Goal: Task Accomplishment & Management: Manage account settings

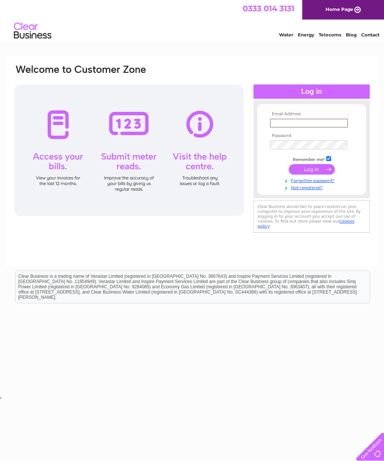
type input "saraheynon@yahoo.co.uk"
click at [312, 174] on input "submit" at bounding box center [312, 168] width 46 height 11
click at [320, 172] on input "submit" at bounding box center [312, 168] width 46 height 11
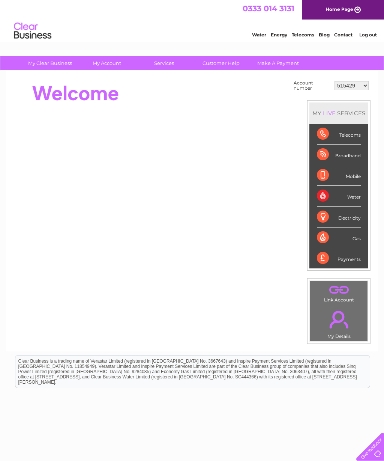
click at [362, 84] on select "515429 30323725" at bounding box center [352, 85] width 34 height 9
select select "30323725"
select select "515429"
click at [358, 135] on div "Telecoms" at bounding box center [339, 134] width 44 height 21
click at [340, 136] on div "Telecoms" at bounding box center [339, 134] width 44 height 21
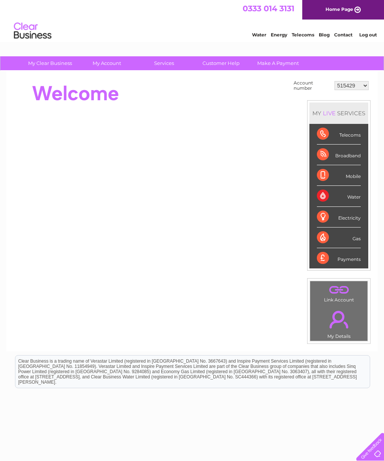
click at [329, 114] on div "LIVE" at bounding box center [330, 113] width 16 height 7
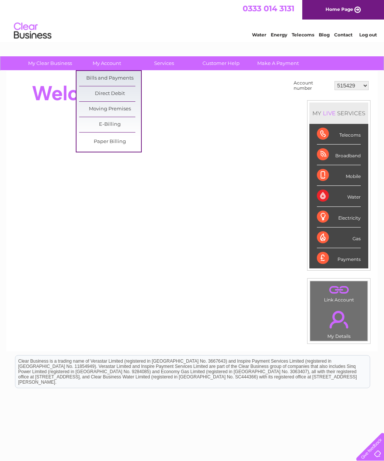
click at [129, 77] on link "Bills and Payments" at bounding box center [110, 78] width 62 height 15
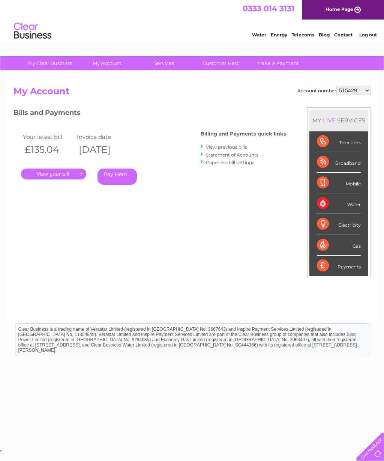
click at [63, 172] on link "." at bounding box center [53, 173] width 65 height 11
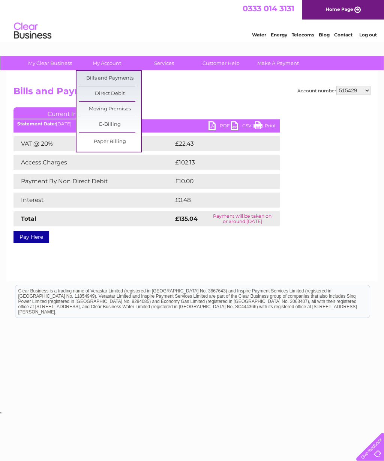
click at [108, 78] on link "Bills and Payments" at bounding box center [110, 78] width 62 height 15
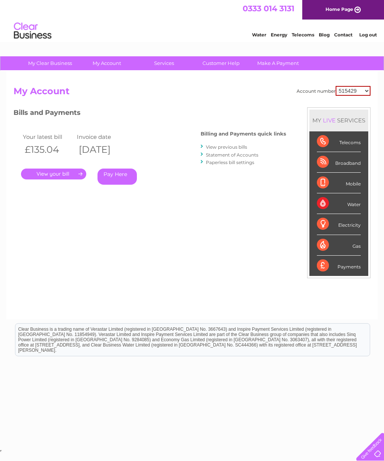
click at [223, 146] on link "View previous bills" at bounding box center [226, 147] width 41 height 6
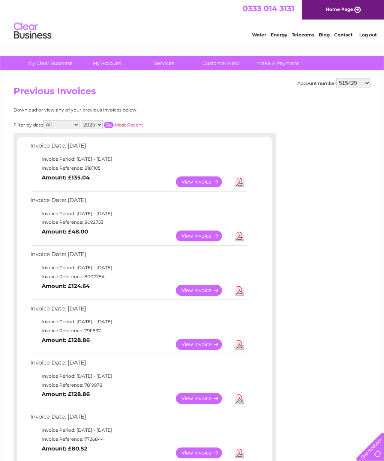
click at [211, 241] on link "View" at bounding box center [203, 235] width 55 height 11
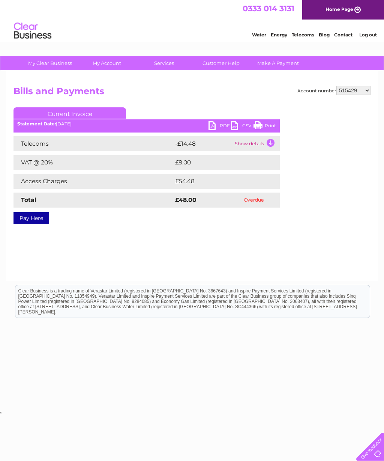
click at [353, 90] on select "515429 30323725" at bounding box center [354, 90] width 34 height 9
select select "30323725"
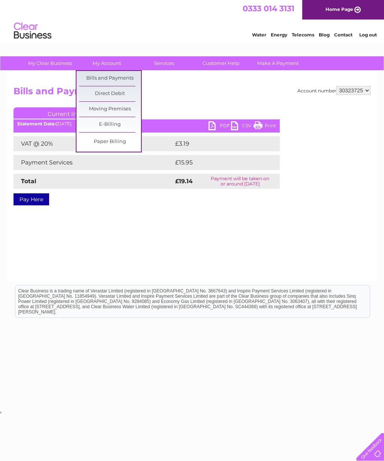
click at [116, 78] on link "Bills and Payments" at bounding box center [110, 78] width 62 height 15
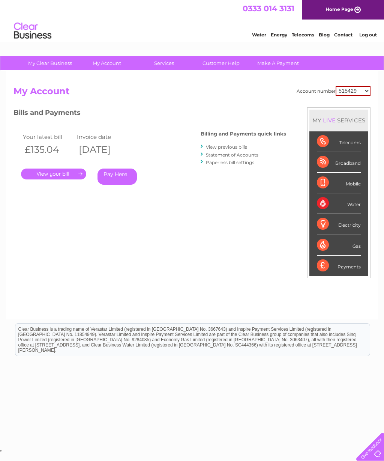
click at [356, 93] on select "515429 30323725" at bounding box center [353, 91] width 35 height 10
select select "30323725"
click at [76, 171] on link "." at bounding box center [53, 173] width 65 height 11
click at [358, 89] on select "515429 30323725" at bounding box center [354, 90] width 34 height 9
select select "515429"
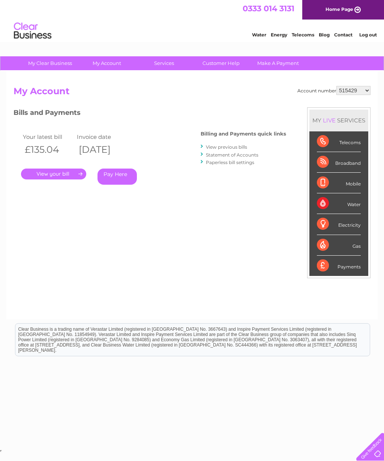
click at [223, 144] on link "View previous bills" at bounding box center [226, 147] width 41 height 6
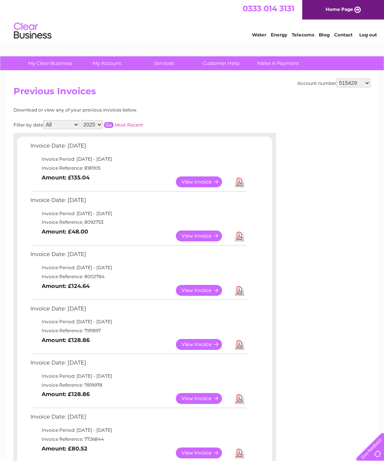
click at [209, 185] on link "View" at bounding box center [203, 181] width 55 height 11
